Goal: Navigation & Orientation: Go to known website

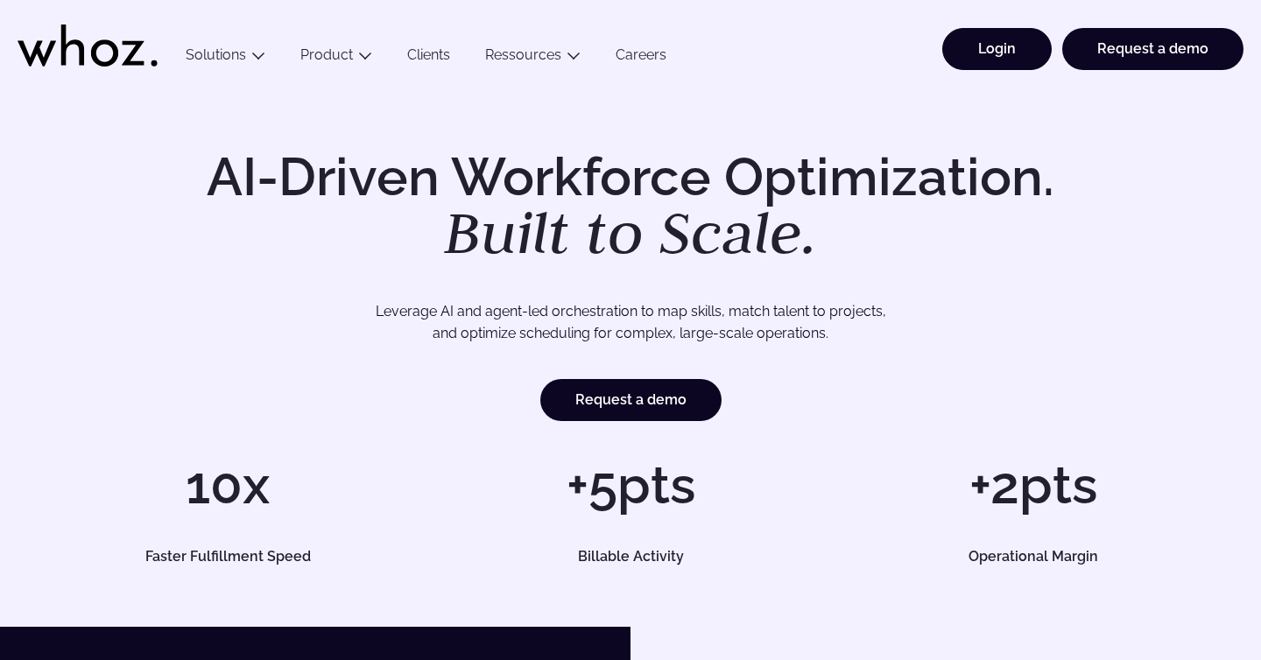
click at [1012, 56] on link "Login" at bounding box center [996, 49] width 109 height 42
click at [1007, 20] on ul "Login Request a demo" at bounding box center [1088, 44] width 312 height 88
click at [1003, 44] on link "Login" at bounding box center [996, 49] width 109 height 42
